Goal: Information Seeking & Learning: Learn about a topic

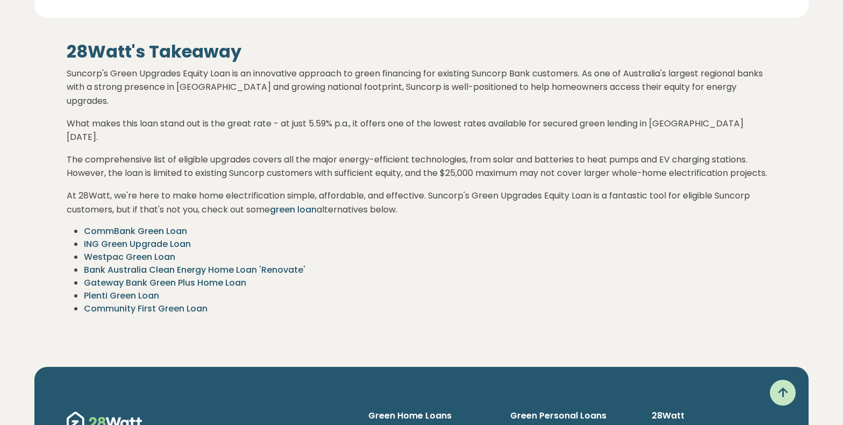
scroll to position [1810, 0]
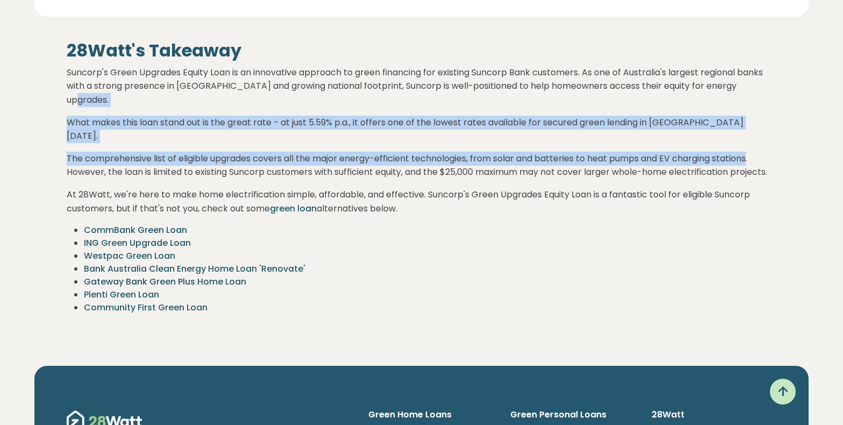
drag, startPoint x: 752, startPoint y: 125, endPoint x: 880, endPoint y: 63, distance: 142.4
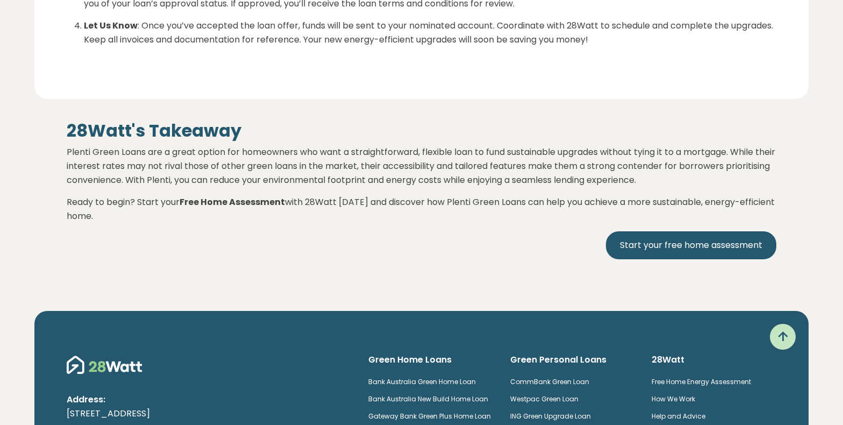
scroll to position [1862, 0]
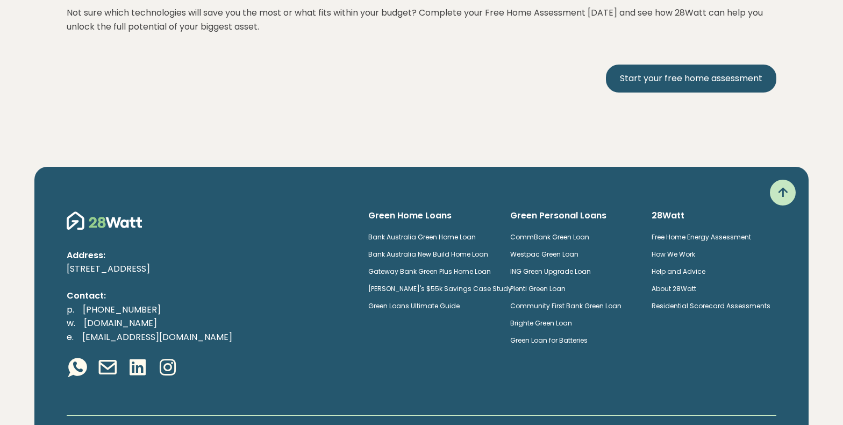
scroll to position [2511, 0]
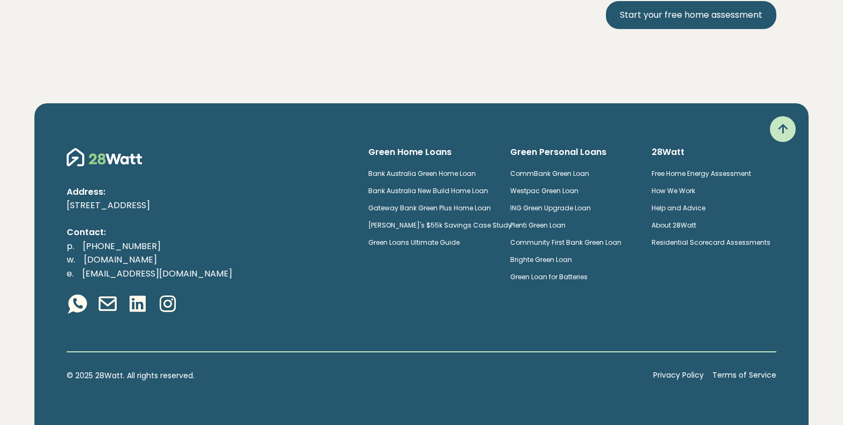
click at [453, 226] on link "[PERSON_NAME]'s $55k Savings Case Study" at bounding box center [440, 224] width 144 height 9
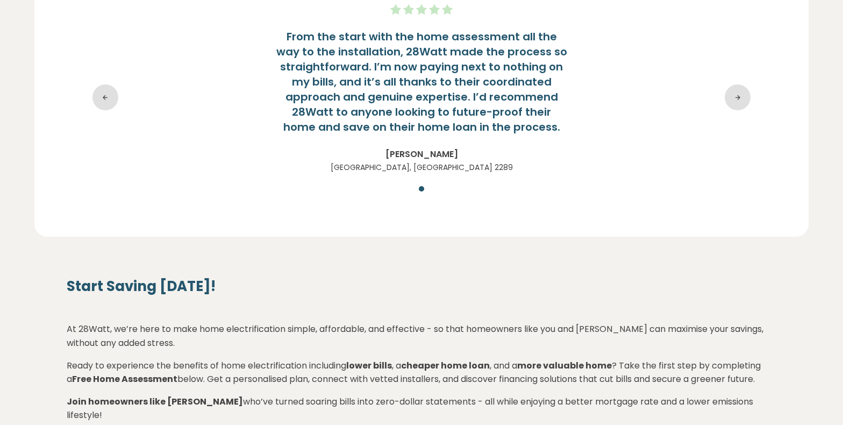
scroll to position [1623, 0]
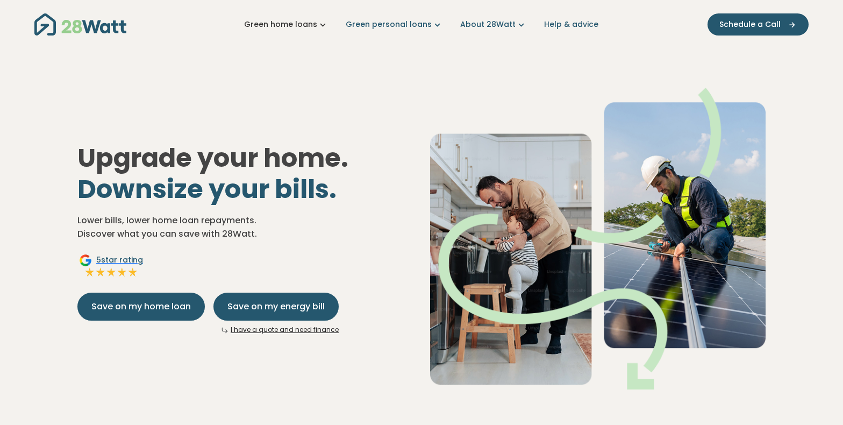
click at [325, 25] on icon "Main navigation" at bounding box center [322, 24] width 11 height 11
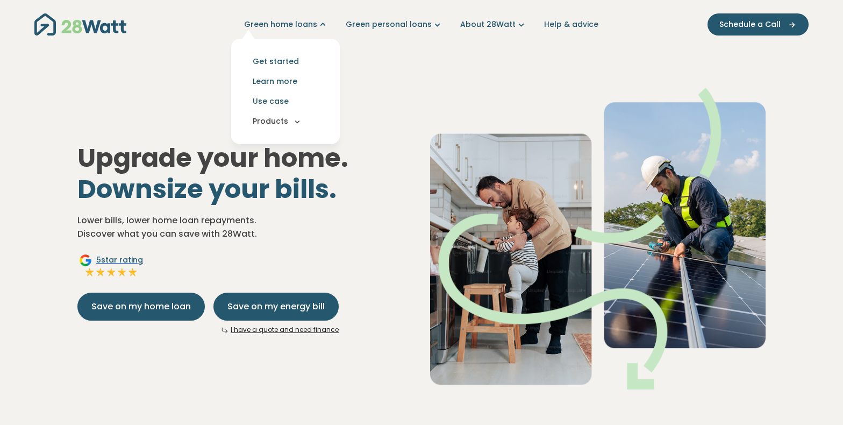
click at [299, 119] on icon "Main navigation" at bounding box center [298, 122] width 10 height 10
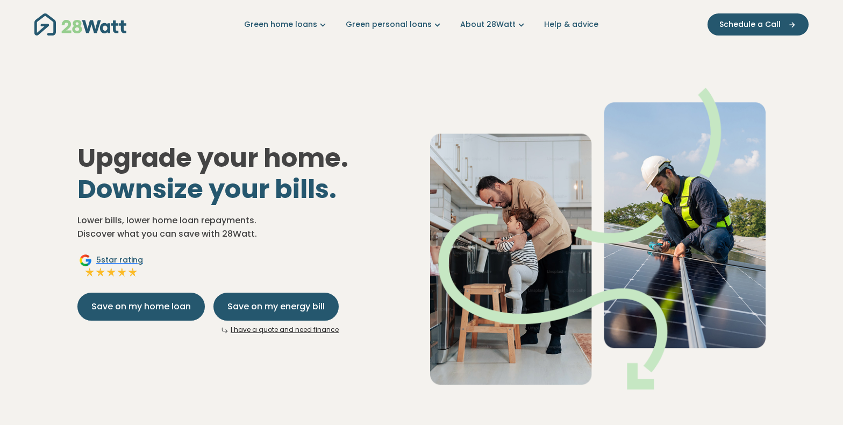
click at [118, 124] on div "Upgrade your home. Downsize your bills. Lower bills, lower home loan repayments…" at bounding box center [421, 229] width 705 height 353
